Goal: Ask a question: Seek information or help from site administrators or community

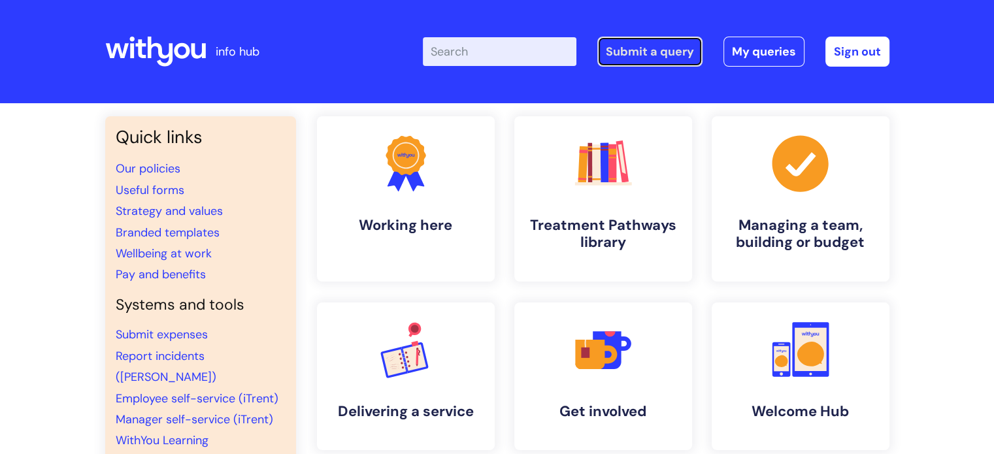
click at [653, 44] on link "Submit a query" at bounding box center [649, 52] width 105 height 30
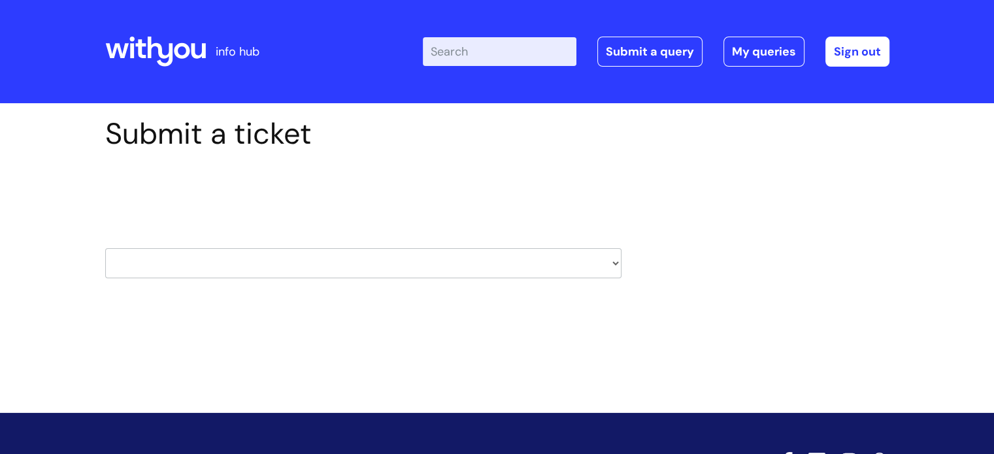
click at [617, 263] on select "HR / People IT and Support Clinical Drug Alerts Finance Accounts Data Support T…" at bounding box center [363, 263] width 516 height 30
select select "data_support_team"
click at [105, 248] on select "HR / People IT and Support Clinical Drug Alerts Finance Accounts Data Support T…" at bounding box center [363, 263] width 516 height 30
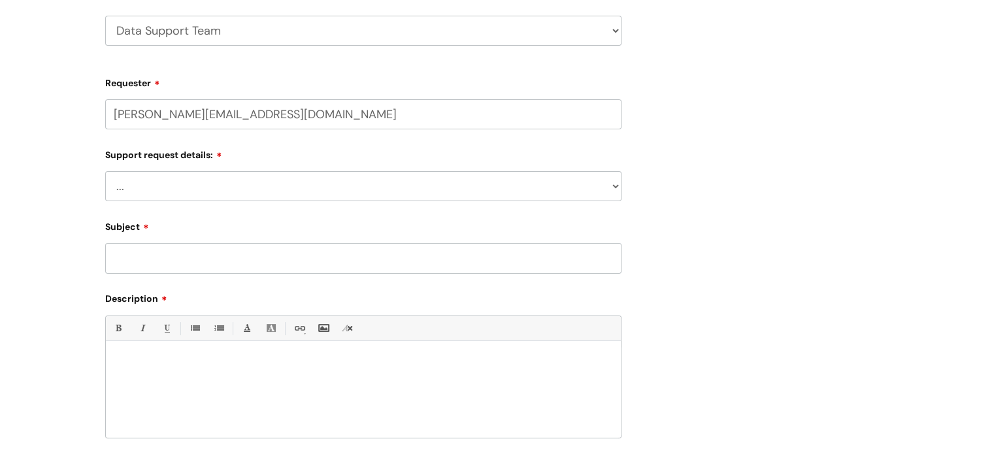
scroll to position [243, 0]
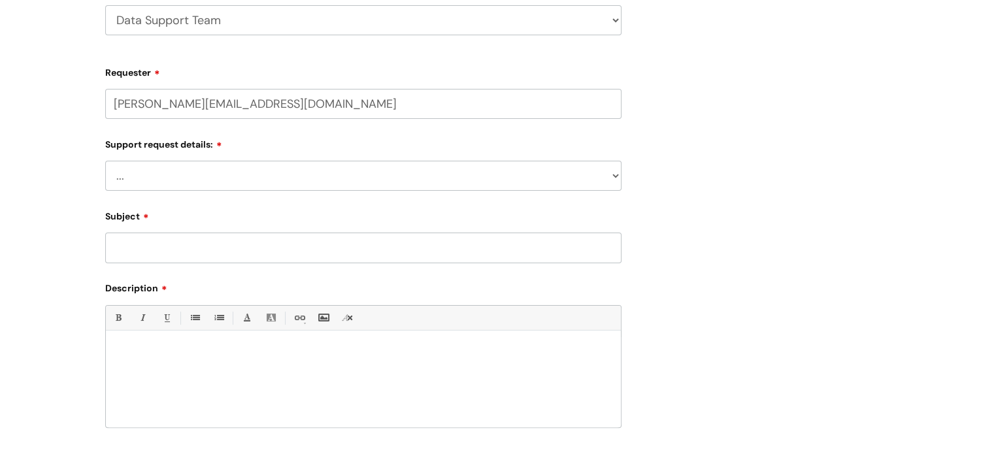
click at [493, 180] on select "... My enquiry relates to Nebula My enquiry relates to Halo My enquiry relates …" at bounding box center [363, 176] width 516 height 30
select select "My enquiry is something else"
click at [105, 161] on select "... My enquiry relates to Nebula My enquiry relates to Halo My enquiry relates …" at bounding box center [363, 176] width 516 height 30
click at [450, 249] on input "Subject" at bounding box center [363, 248] width 516 height 30
type input "N"
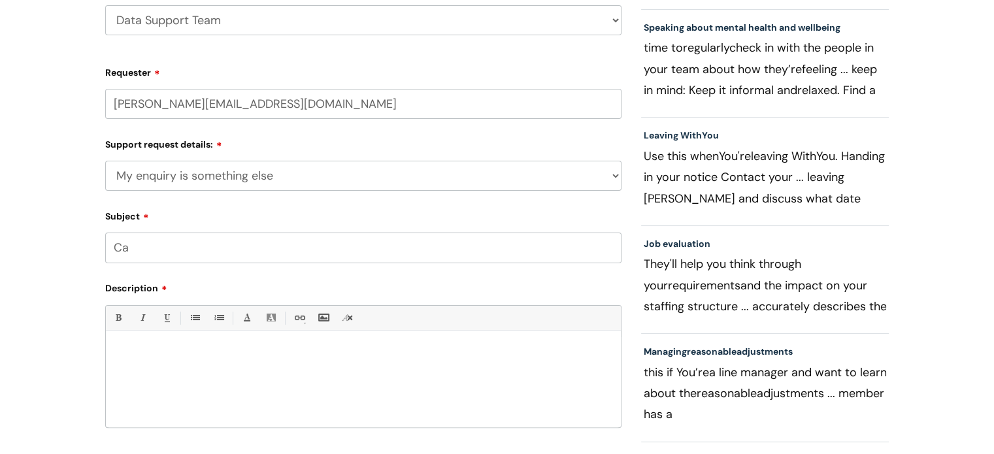
type input "C"
type input "Search for records from closed site"
click at [267, 350] on p at bounding box center [363, 353] width 495 height 12
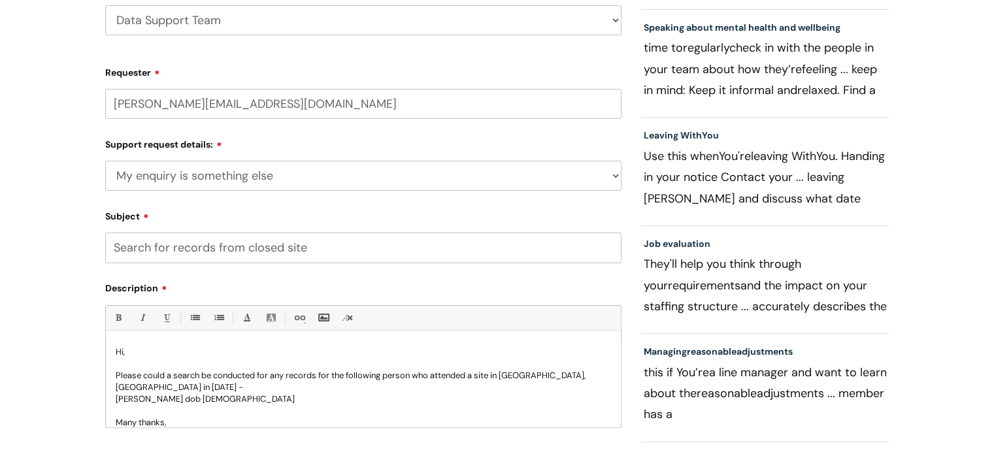
scroll to position [13, 0]
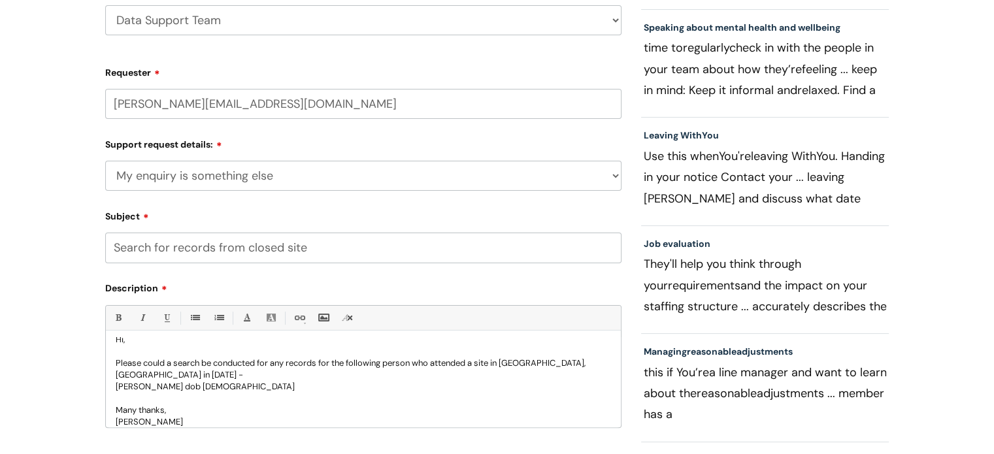
click at [606, 178] on select "... My enquiry relates to Nebula My enquiry relates to Halo My enquiry relates …" at bounding box center [363, 176] width 516 height 30
click at [133, 374] on p "Please could a search be conducted for any records for the following person who…" at bounding box center [363, 369] width 495 height 24
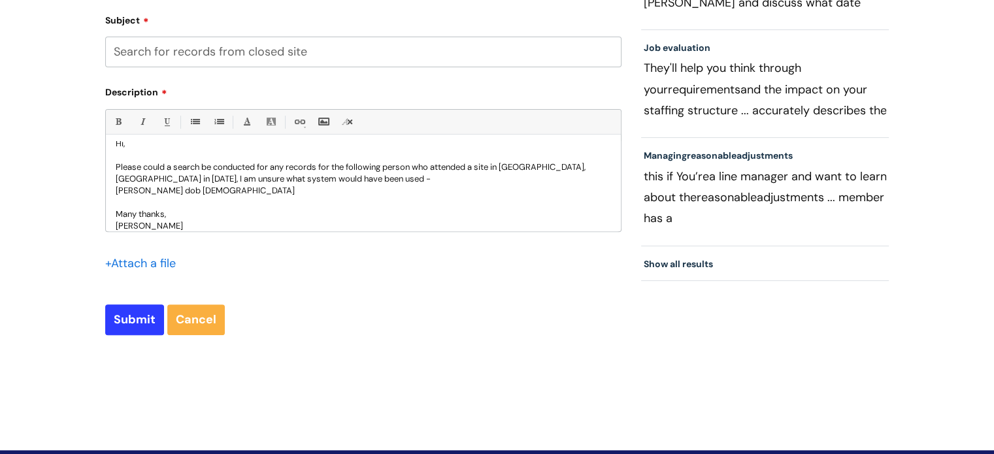
scroll to position [439, 0]
click at [130, 318] on input "Submit" at bounding box center [134, 319] width 59 height 30
type input "Please Wait..."
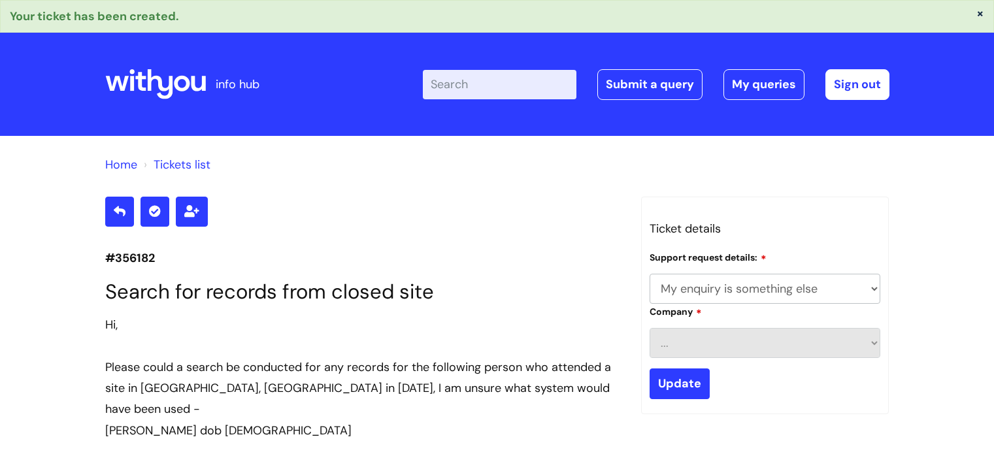
select select "My enquiry is something else"
